Goal: Transaction & Acquisition: Purchase product/service

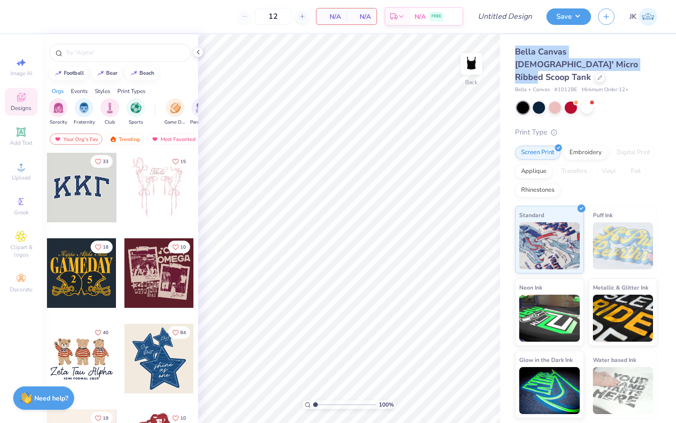
click at [499, 47] on div "12 N/A Per Item N/A Total Est. Delivery N/A FREE Design Title Save JK Image AI …" at bounding box center [338, 211] width 676 height 423
copy span "Bella Canvas [DEMOGRAPHIC_DATA]' Micro Ribbed Scoop Tank"
click at [623, 84] on div "Bella Canvas [DEMOGRAPHIC_DATA]' Micro Ribbed Scoop Tank Bella + Canvas # 1012B…" at bounding box center [586, 232] width 142 height 372
drag, startPoint x: 559, startPoint y: 77, endPoint x: 582, endPoint y: 77, distance: 23.0
click at [582, 86] on div "Bella + Canvas # 1012BE Minimum Order: 12 +" at bounding box center [586, 90] width 142 height 8
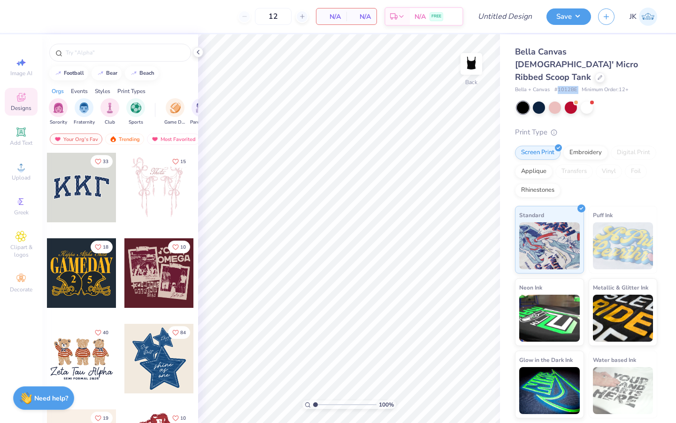
copy span "1012BE"
click at [574, 112] on div "Bella Canvas [DEMOGRAPHIC_DATA]' Micro Ribbed Scoop Tank Bella + Canvas # 1012B…" at bounding box center [586, 232] width 142 height 372
